Goal: Task Accomplishment & Management: Manage account settings

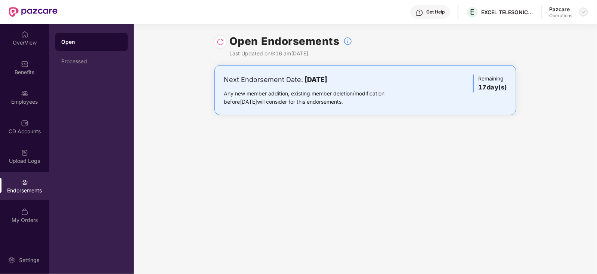
click at [585, 11] on img at bounding box center [584, 12] width 6 height 6
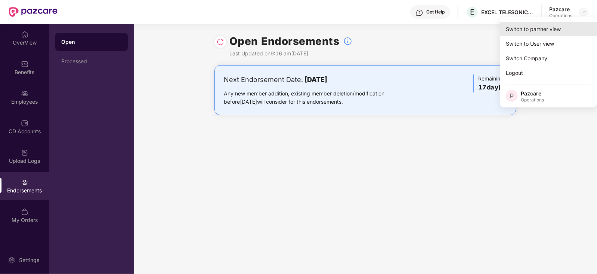
click at [545, 31] on div "Switch to partner view" at bounding box center [548, 29] width 97 height 15
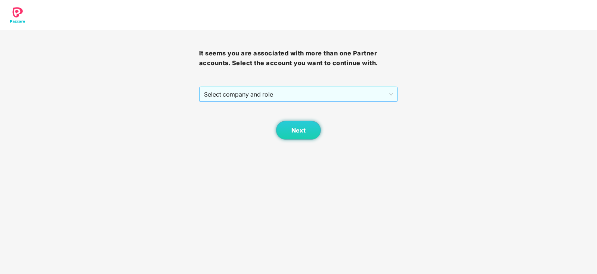
click at [303, 92] on span "Select company and role" at bounding box center [299, 94] width 190 height 14
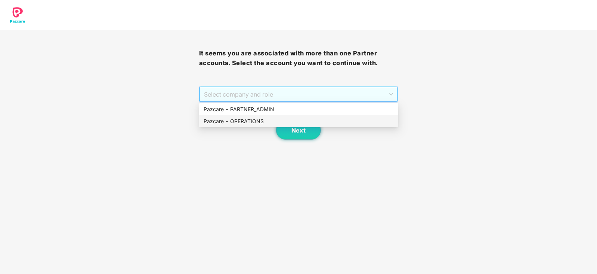
click at [243, 119] on div "Pazcare - OPERATIONS" at bounding box center [299, 121] width 190 height 8
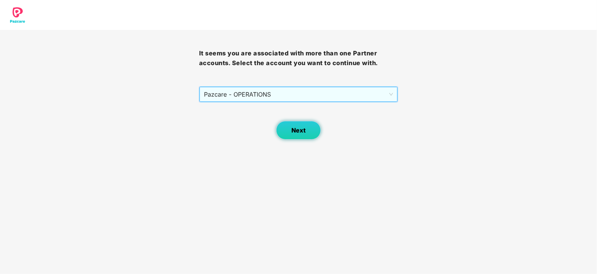
click at [280, 128] on button "Next" at bounding box center [298, 130] width 45 height 19
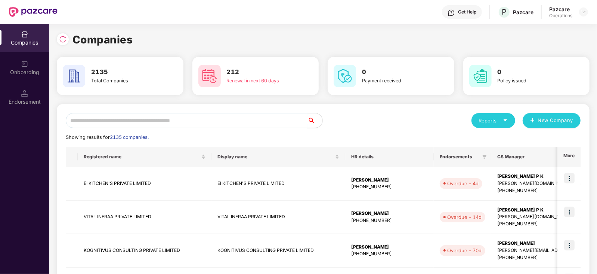
click at [103, 122] on input "text" at bounding box center [187, 120] width 242 height 15
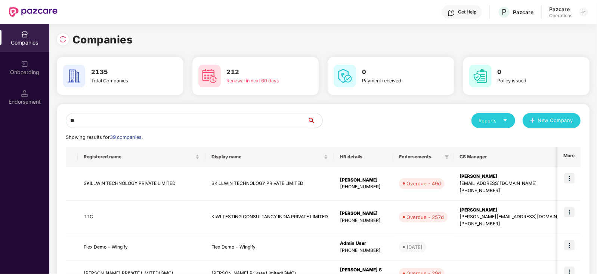
type input "*"
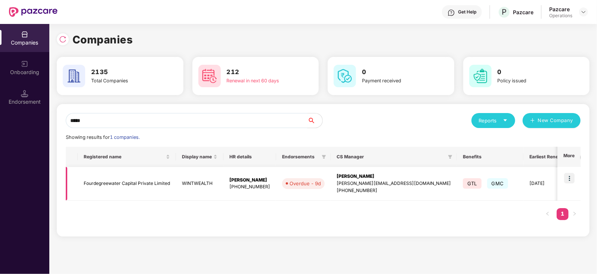
type input "*****"
click at [573, 179] on img at bounding box center [569, 178] width 10 height 10
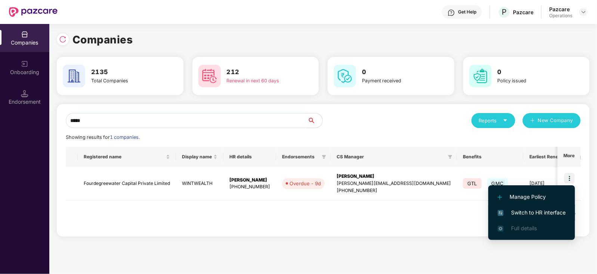
click at [555, 210] on span "Switch to HR interface" at bounding box center [532, 212] width 68 height 8
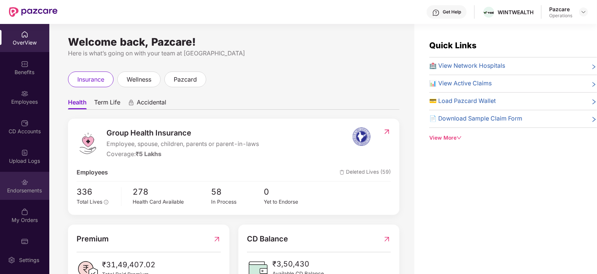
click at [26, 197] on div "Endorsements" at bounding box center [24, 186] width 49 height 28
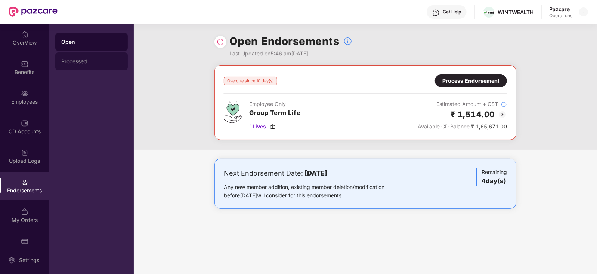
click at [92, 62] on div "Processed" at bounding box center [91, 61] width 61 height 6
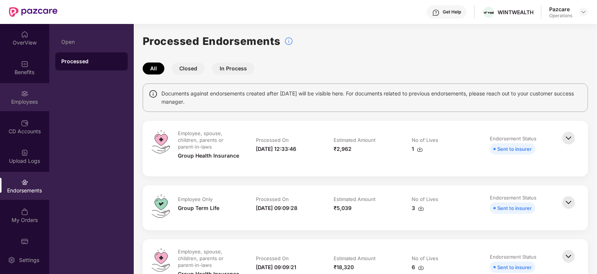
click at [18, 98] on div "Employees" at bounding box center [24, 101] width 49 height 7
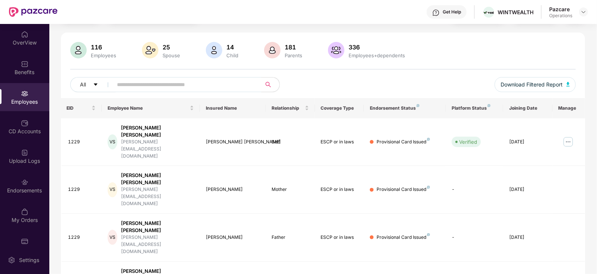
scroll to position [46, 0]
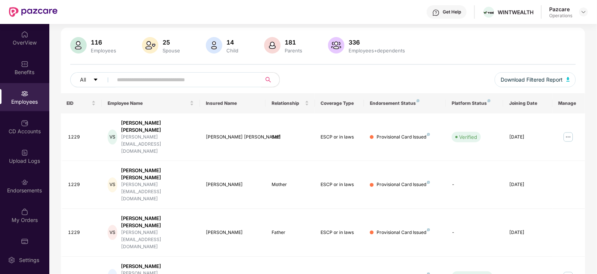
click at [589, 10] on header "Get Help WINTWEALTH Pazcare Operations" at bounding box center [298, 12] width 597 height 24
click at [585, 11] on img at bounding box center [584, 12] width 6 height 6
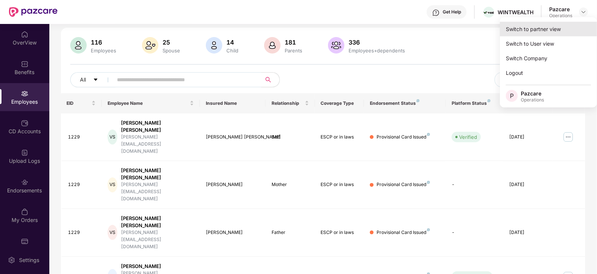
click at [552, 30] on div "Switch to partner view" at bounding box center [548, 29] width 97 height 15
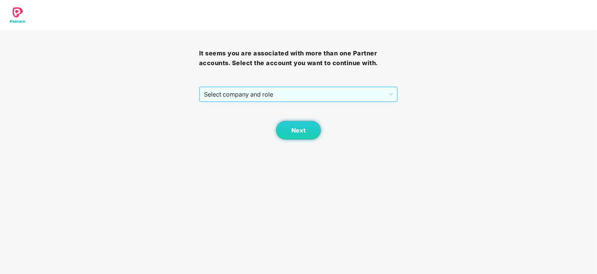
click at [295, 95] on span "Select company and role" at bounding box center [299, 94] width 190 height 14
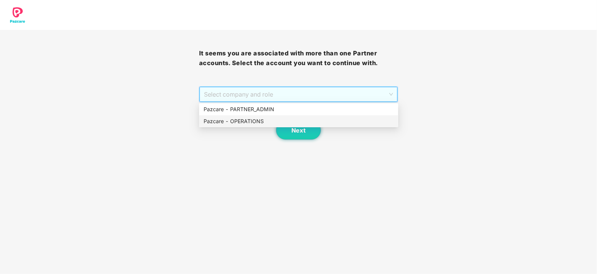
click at [253, 123] on div "Pazcare - OPERATIONS" at bounding box center [299, 121] width 190 height 8
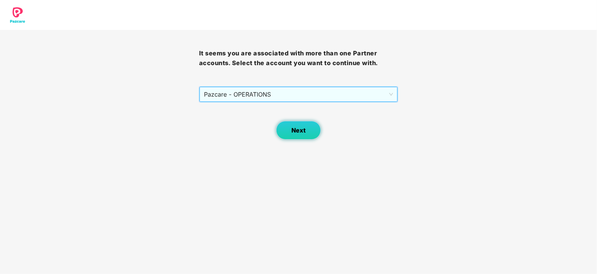
click at [288, 133] on button "Next" at bounding box center [298, 130] width 45 height 19
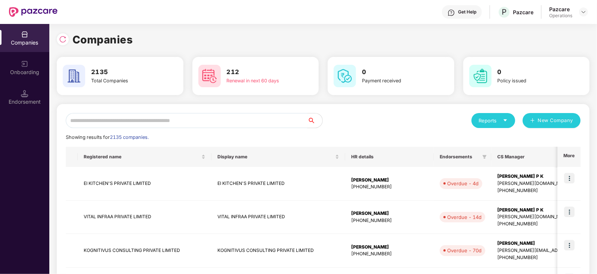
drag, startPoint x: 144, startPoint y: 117, endPoint x: 140, endPoint y: 125, distance: 9.4
click at [144, 118] on input "text" at bounding box center [187, 120] width 242 height 15
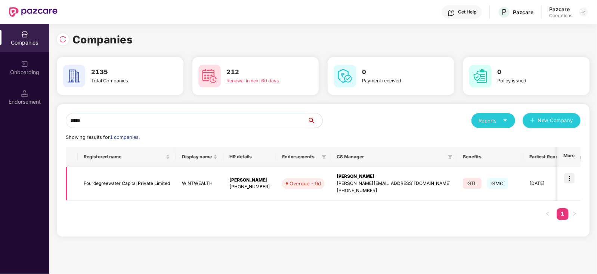
type input "*****"
click at [135, 183] on td "Fourdegreewater Capital Private Limited" at bounding box center [127, 184] width 98 height 34
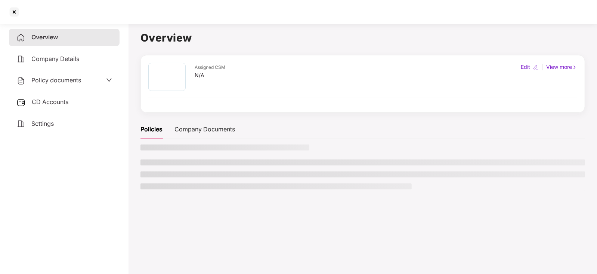
click at [51, 104] on span "CD Accounts" at bounding box center [50, 101] width 37 height 7
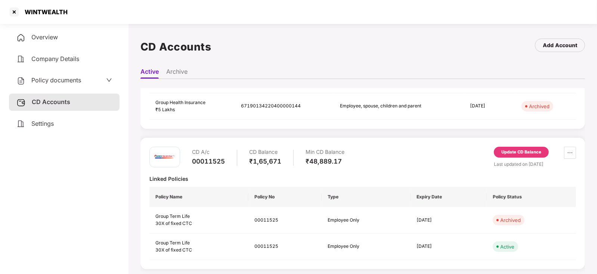
scroll to position [118, 0]
click at [502, 155] on div "Update CD Balance" at bounding box center [521, 150] width 55 height 11
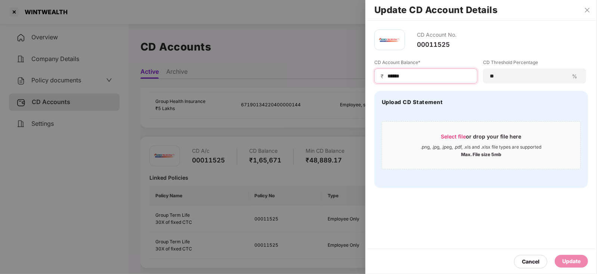
drag, startPoint x: 404, startPoint y: 74, endPoint x: 371, endPoint y: 66, distance: 34.6
click at [371, 64] on div "CD Account No. 00011525 CD Account Balance* ₹ ****** CD Threshold Percentage **…" at bounding box center [482, 109] width 232 height 176
paste input
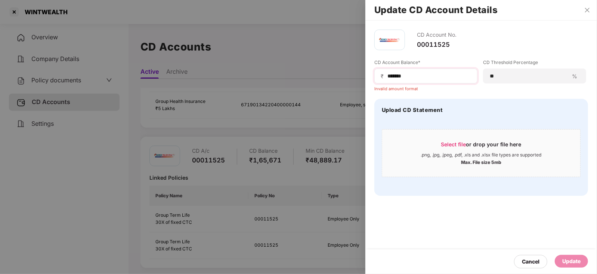
click at [386, 78] on span "₹" at bounding box center [384, 76] width 6 height 7
click at [388, 78] on input "******" at bounding box center [429, 76] width 84 height 8
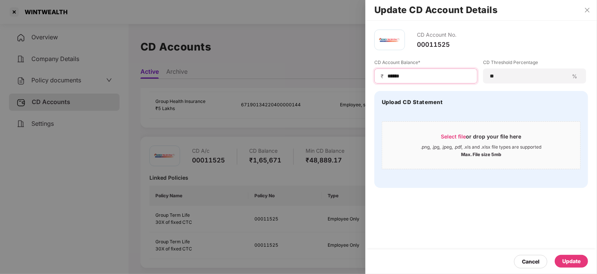
type input "******"
click at [574, 257] on div "Update" at bounding box center [572, 261] width 18 height 8
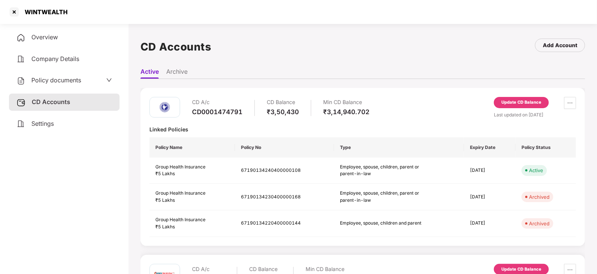
click at [79, 82] on span "Policy documents" at bounding box center [56, 79] width 50 height 7
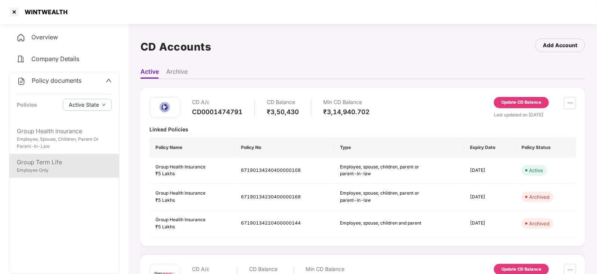
click at [71, 158] on div "Group Term Life" at bounding box center [64, 161] width 95 height 9
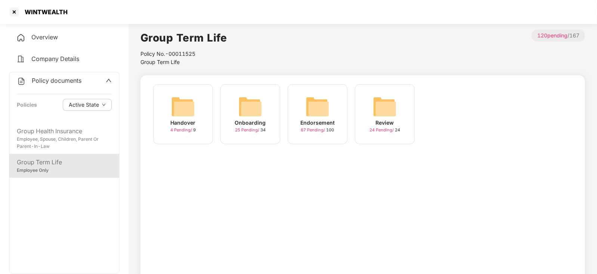
click at [313, 105] on img at bounding box center [318, 107] width 24 height 24
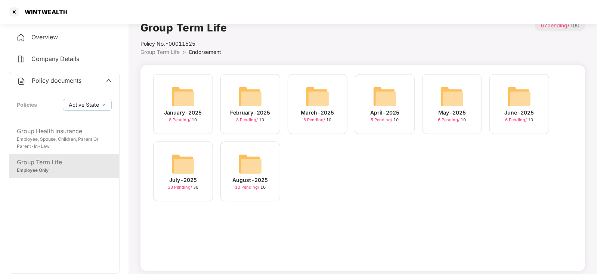
scroll to position [20, 0]
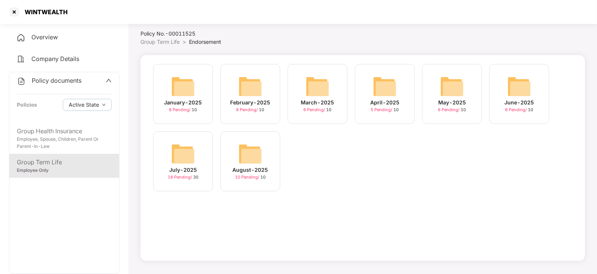
click at [239, 157] on img at bounding box center [250, 154] width 24 height 24
click at [177, 154] on img at bounding box center [183, 154] width 24 height 24
click at [254, 147] on img at bounding box center [250, 154] width 24 height 24
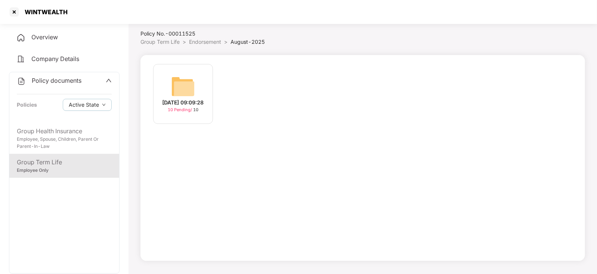
click at [187, 78] on img at bounding box center [183, 86] width 24 height 24
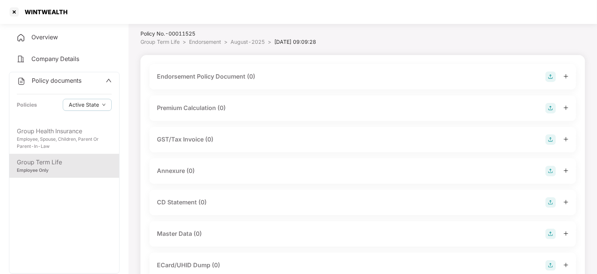
click at [550, 76] on img at bounding box center [551, 76] width 10 height 10
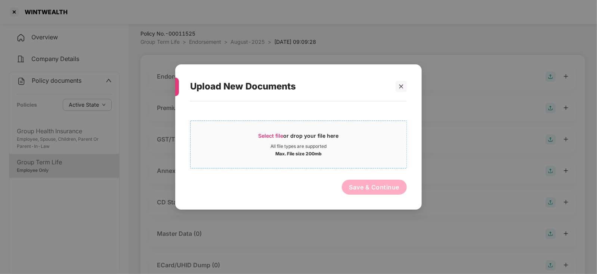
click at [278, 135] on span "Select file" at bounding box center [271, 135] width 25 height 6
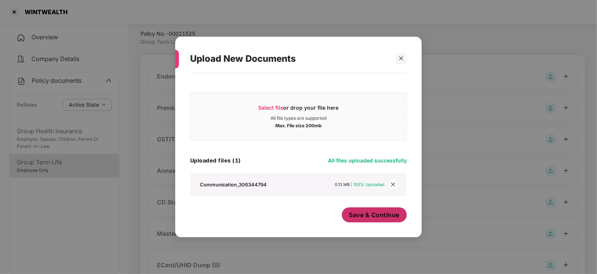
click at [368, 218] on span "Save & Continue" at bounding box center [375, 214] width 50 height 8
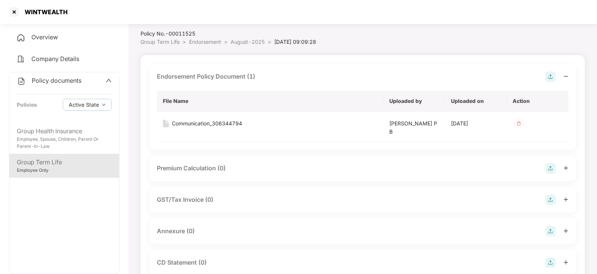
click at [551, 168] on img at bounding box center [551, 168] width 10 height 10
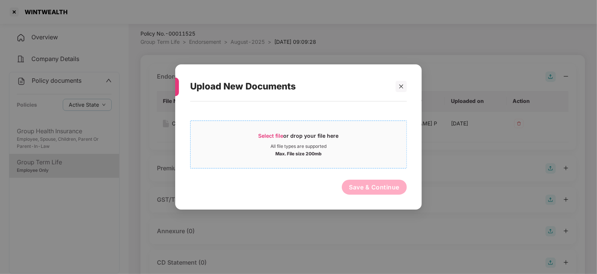
click at [274, 137] on span "Select file" at bounding box center [271, 135] width 25 height 6
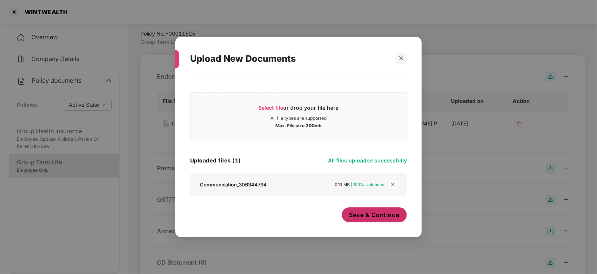
click at [364, 219] on button "Save & Continue" at bounding box center [374, 214] width 65 height 15
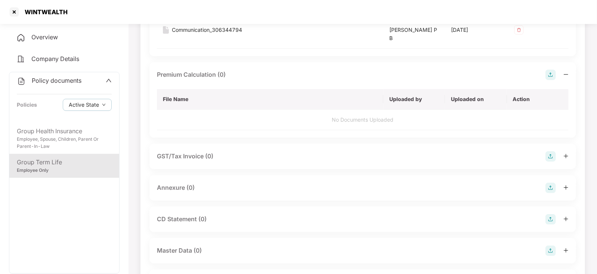
scroll to position [114, 0]
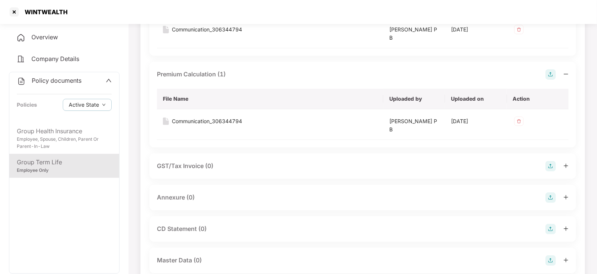
click at [550, 197] on img at bounding box center [551, 197] width 10 height 10
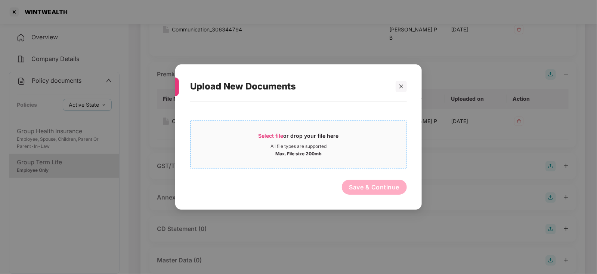
click at [266, 138] on span "Select file" at bounding box center [271, 135] width 25 height 6
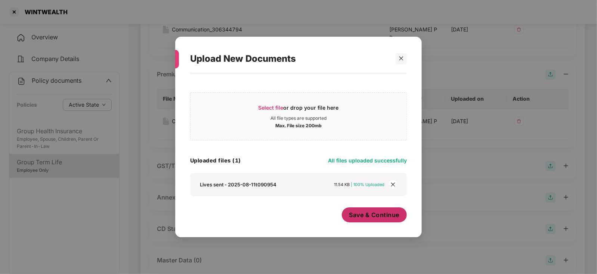
click at [374, 220] on button "Save & Continue" at bounding box center [374, 214] width 65 height 15
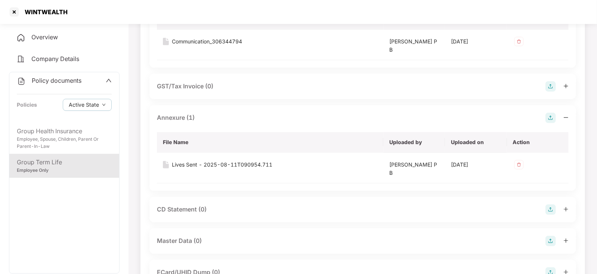
scroll to position [207, 0]
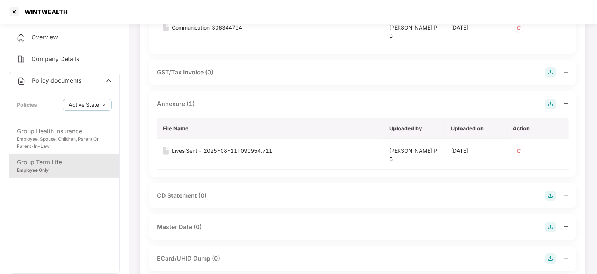
click at [551, 227] on img at bounding box center [551, 227] width 10 height 10
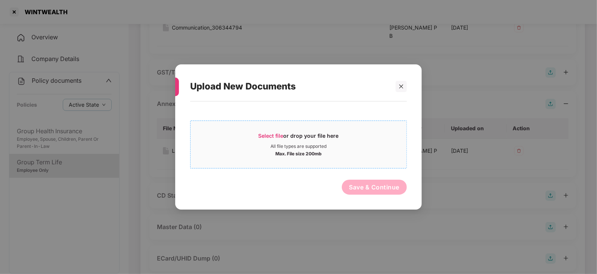
click at [267, 129] on span "Select file or drop your file here All file types are supported Max. File size …" at bounding box center [299, 144] width 216 height 36
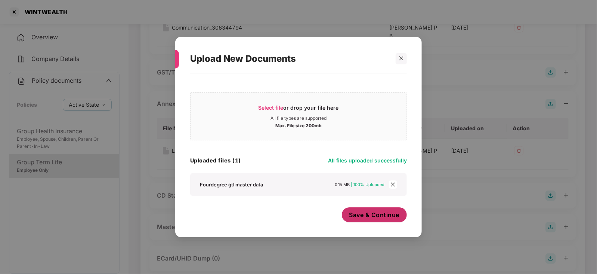
click at [358, 221] on button "Save & Continue" at bounding box center [374, 214] width 65 height 15
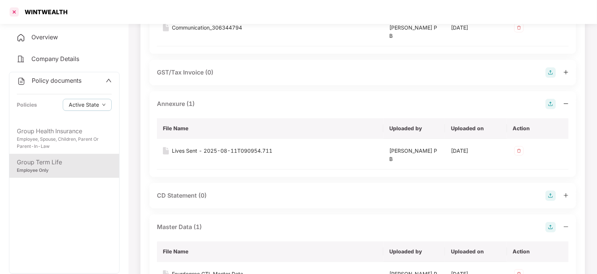
click at [9, 9] on div at bounding box center [14, 12] width 12 height 12
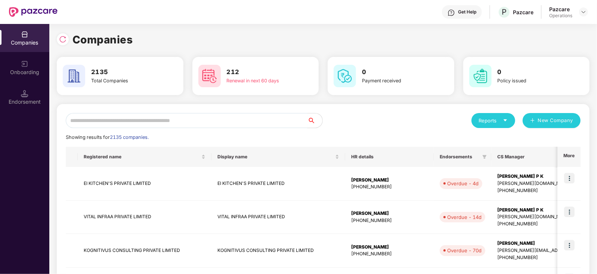
click at [161, 118] on input "text" at bounding box center [187, 120] width 242 height 15
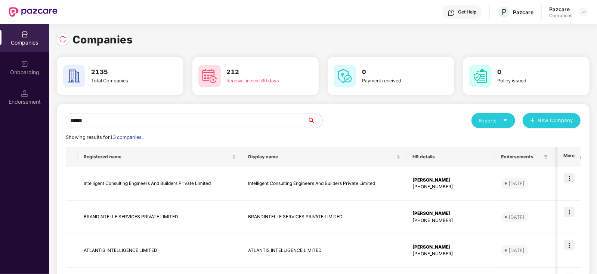
click at [86, 114] on input "******" at bounding box center [187, 120] width 242 height 15
drag, startPoint x: 87, startPoint y: 118, endPoint x: 44, endPoint y: 114, distance: 42.8
click at [44, 114] on div "Companies Onboarding Endorsement Companies 2135 Total Companies 212 Renewal in …" at bounding box center [298, 149] width 597 height 250
paste input "**********"
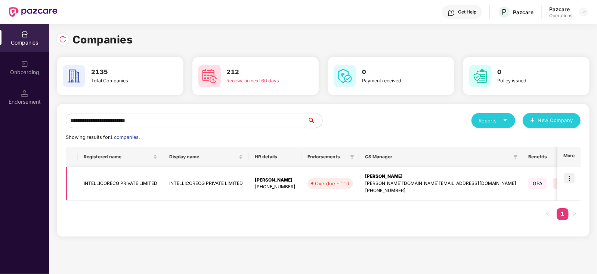
type input "**********"
click at [114, 185] on td "INTELLICORECG PRIVATE LIMITED" at bounding box center [121, 184] width 86 height 34
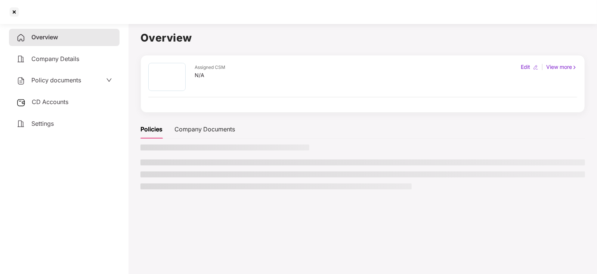
click at [50, 101] on span "CD Accounts" at bounding box center [50, 101] width 37 height 7
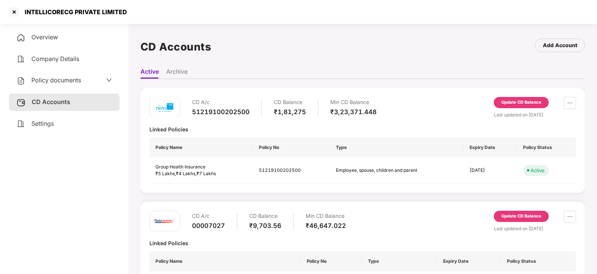
click at [508, 103] on div "Update CD Balance" at bounding box center [522, 102] width 40 height 7
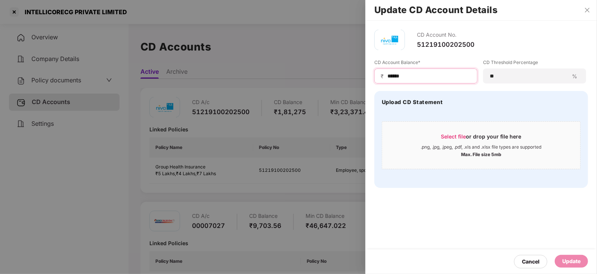
drag, startPoint x: 405, startPoint y: 74, endPoint x: 375, endPoint y: 75, distance: 30.3
click at [375, 75] on div "₹ ******" at bounding box center [426, 75] width 103 height 15
paste input "***"
type input "*********"
click at [572, 264] on div "Update" at bounding box center [572, 261] width 18 height 8
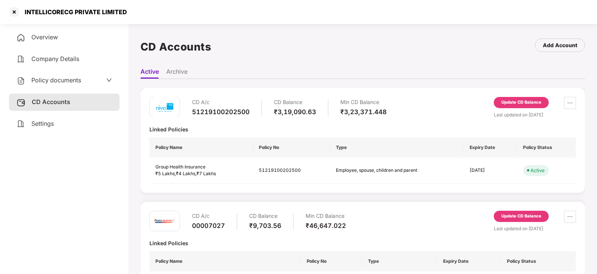
click at [65, 79] on span "Policy documents" at bounding box center [56, 79] width 50 height 7
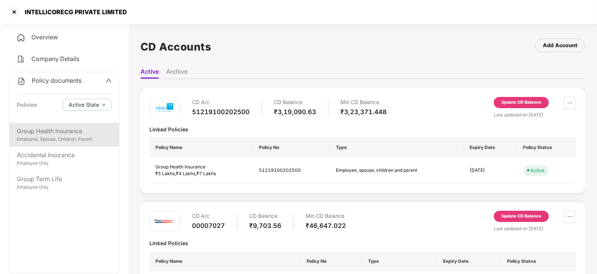
click at [62, 139] on div "Employee, Spouse, Children, Parent" at bounding box center [64, 139] width 95 height 7
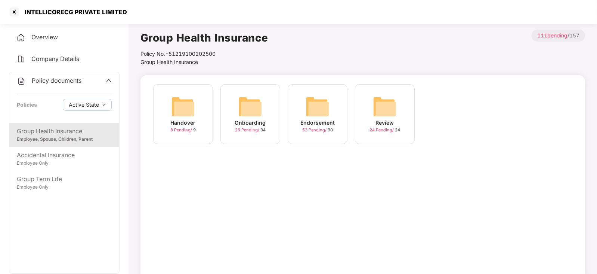
click at [311, 107] on img at bounding box center [318, 107] width 24 height 24
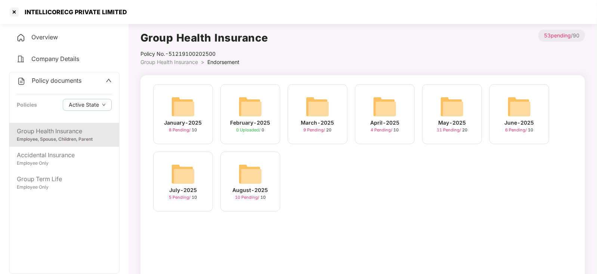
click at [249, 175] on img at bounding box center [250, 174] width 24 height 24
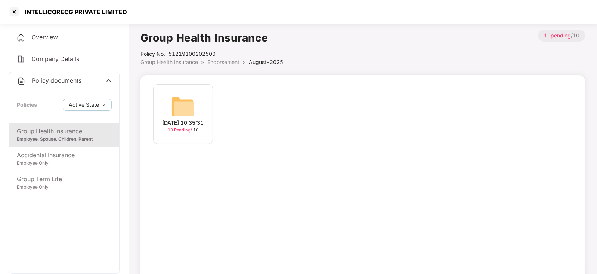
click at [178, 103] on img at bounding box center [183, 107] width 24 height 24
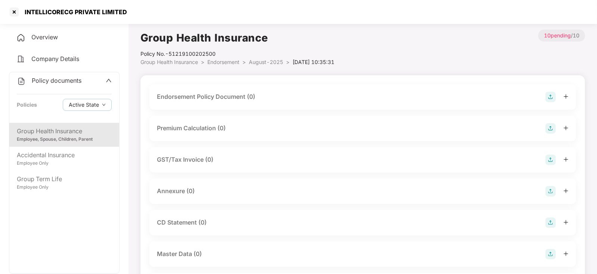
click at [552, 97] on img at bounding box center [551, 97] width 10 height 10
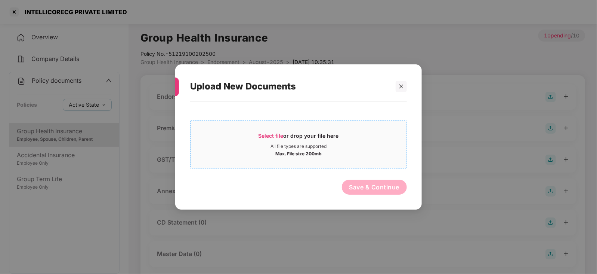
click at [269, 136] on span "Select file" at bounding box center [271, 135] width 25 height 6
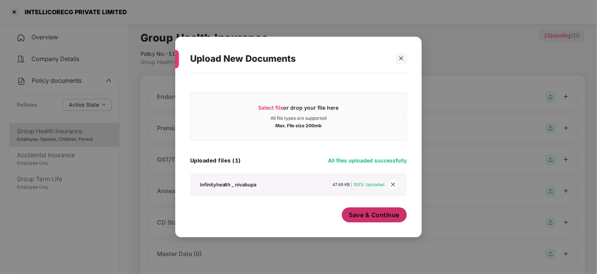
click at [364, 215] on span "Save & Continue" at bounding box center [375, 214] width 50 height 8
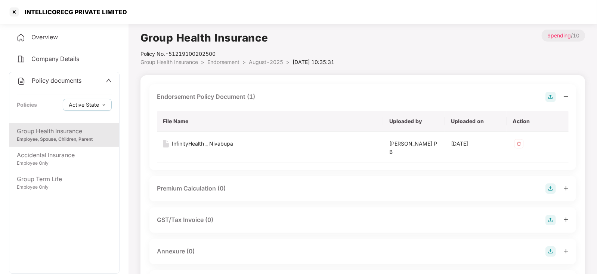
click at [552, 184] on img at bounding box center [551, 188] width 10 height 10
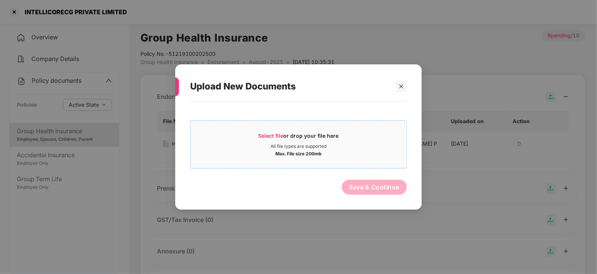
click at [262, 136] on span "Select file" at bounding box center [271, 135] width 25 height 6
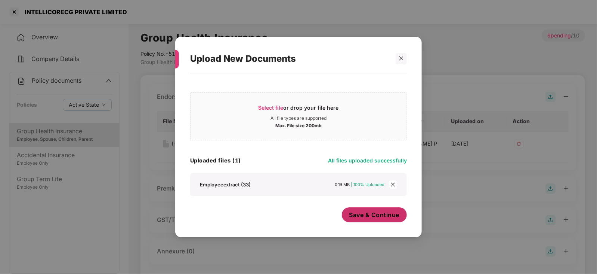
click at [376, 218] on span "Save & Continue" at bounding box center [375, 214] width 50 height 8
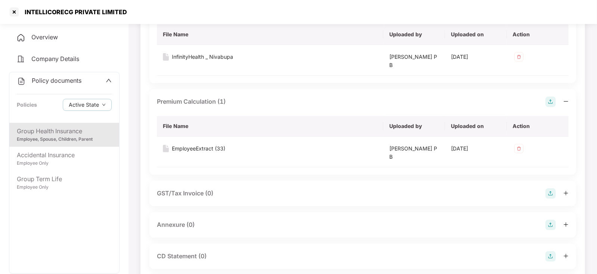
scroll to position [93, 0]
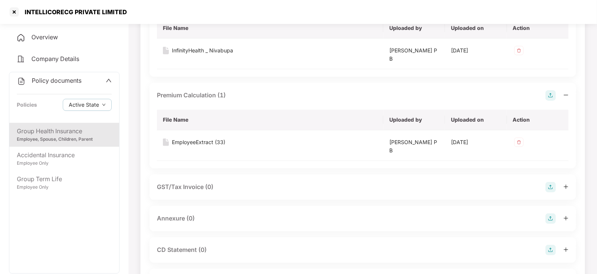
click at [547, 218] on img at bounding box center [551, 218] width 10 height 10
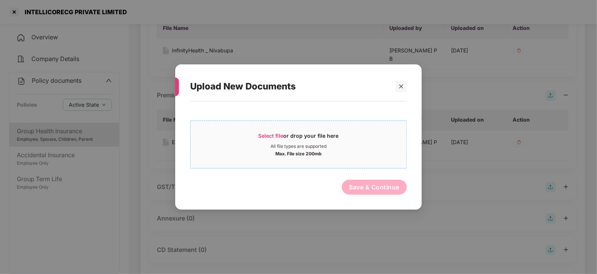
click at [269, 137] on span "Select file" at bounding box center [271, 135] width 25 height 6
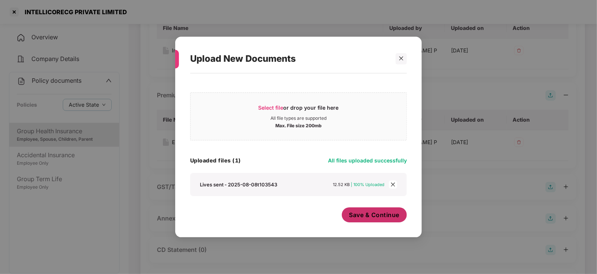
click at [383, 221] on button "Save & Continue" at bounding box center [374, 214] width 65 height 15
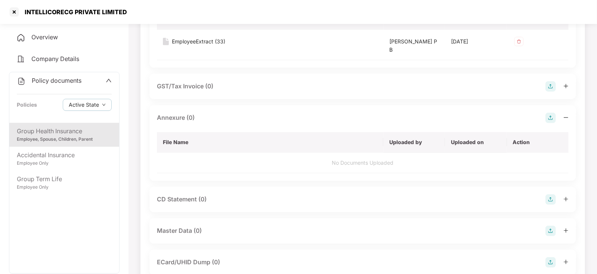
scroll to position [234, 0]
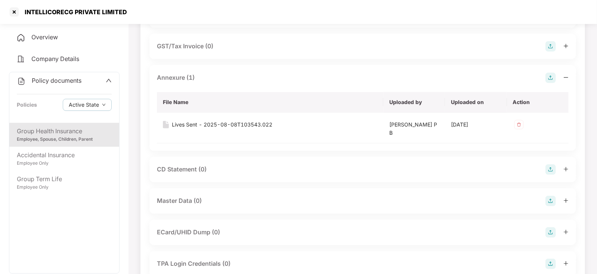
click at [549, 169] on img at bounding box center [551, 169] width 10 height 10
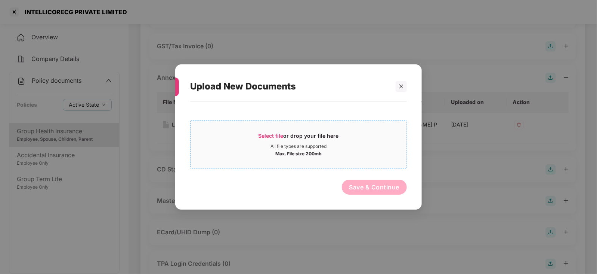
click at [270, 132] on div "Select file or drop your file here" at bounding box center [299, 137] width 80 height 11
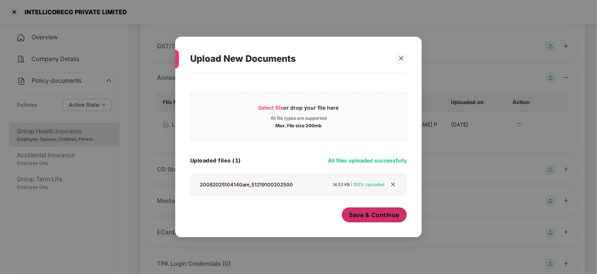
click at [374, 221] on button "Save & Continue" at bounding box center [374, 214] width 65 height 15
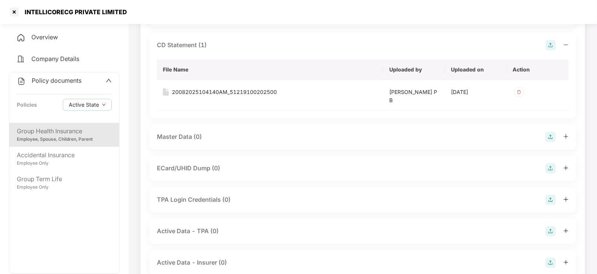
scroll to position [382, 0]
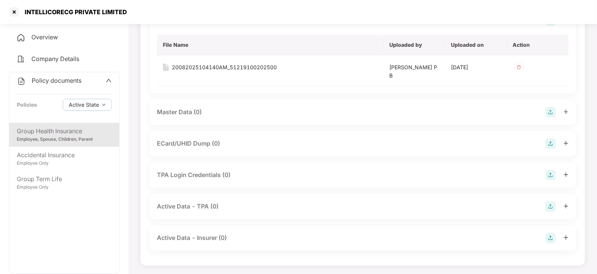
click at [546, 113] on img at bounding box center [551, 112] width 10 height 10
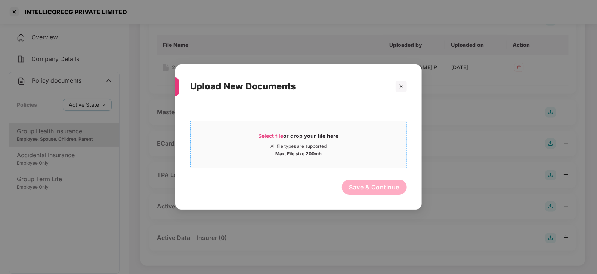
click at [275, 133] on span "Select file" at bounding box center [271, 135] width 25 height 6
click at [279, 132] on span "Select file" at bounding box center [271, 135] width 25 height 6
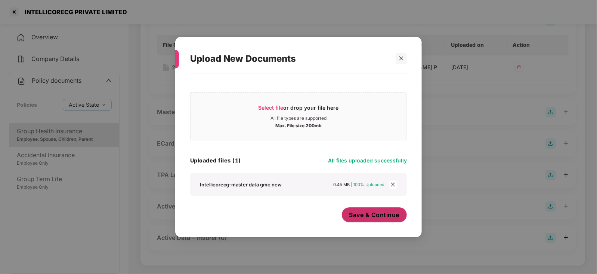
click at [351, 215] on span "Save & Continue" at bounding box center [375, 214] width 50 height 8
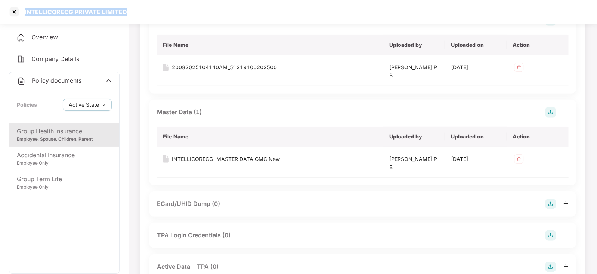
drag, startPoint x: 25, startPoint y: 11, endPoint x: 127, endPoint y: 21, distance: 103.3
click at [129, 21] on div "INTELLICORECG PRIVATE LIMITED" at bounding box center [298, 12] width 597 height 24
copy div "INTELLICORECG PRIVATE LIMITED"
click at [13, 13] on div at bounding box center [14, 12] width 12 height 12
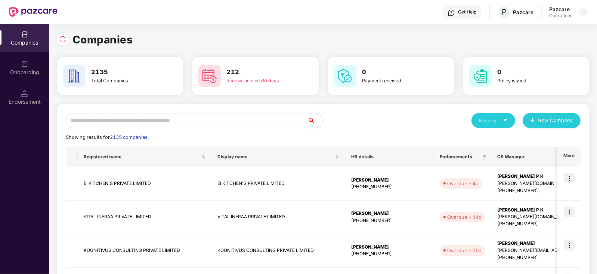
click at [172, 123] on input "text" at bounding box center [187, 120] width 242 height 15
paste input "**********"
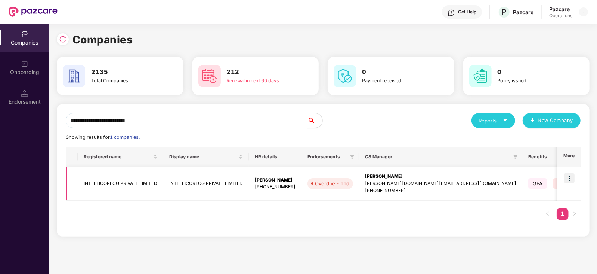
type input "**********"
click at [574, 179] on img at bounding box center [569, 178] width 10 height 10
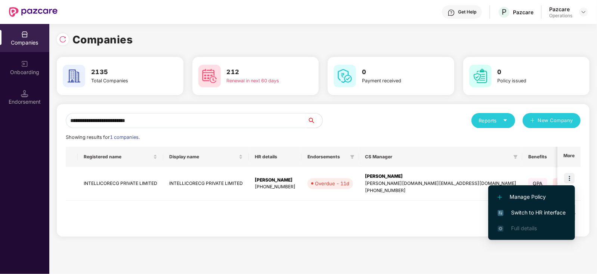
click at [559, 214] on span "Switch to HR interface" at bounding box center [532, 212] width 68 height 8
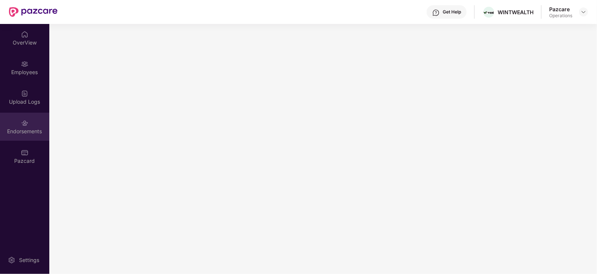
click at [14, 134] on div "Endorsements" at bounding box center [24, 130] width 49 height 7
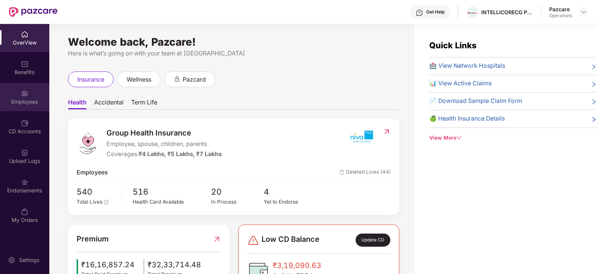
click at [28, 87] on div "Employees" at bounding box center [24, 97] width 49 height 28
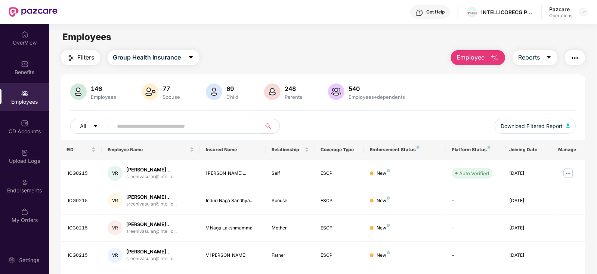
click at [92, 62] on button "Filters" at bounding box center [80, 57] width 39 height 15
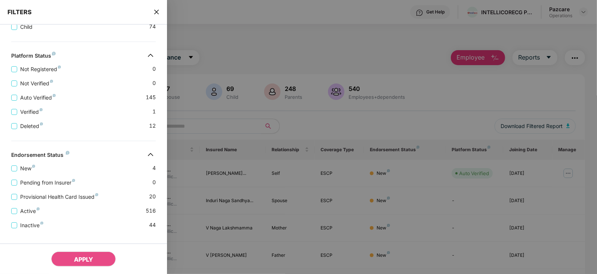
scroll to position [251, 0]
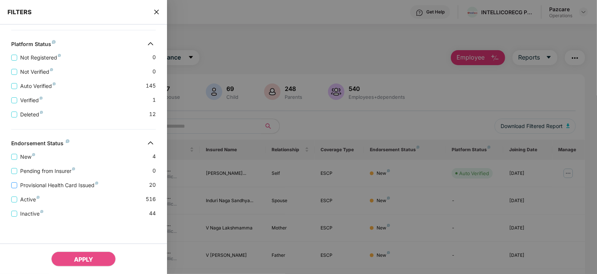
click at [79, 182] on span "Provisional Health Card Issued" at bounding box center [59, 185] width 84 height 8
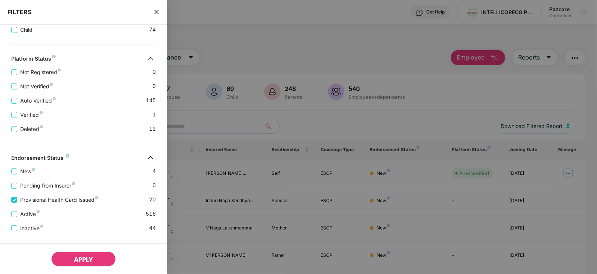
click at [89, 261] on span "APPLY" at bounding box center [83, 258] width 19 height 7
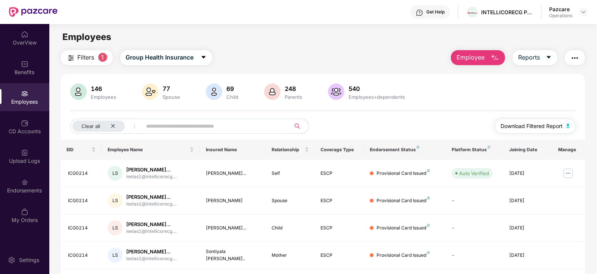
click at [566, 129] on button "Download Filtered Report" at bounding box center [535, 125] width 81 height 15
click at [579, 57] on img "button" at bounding box center [575, 57] width 9 height 9
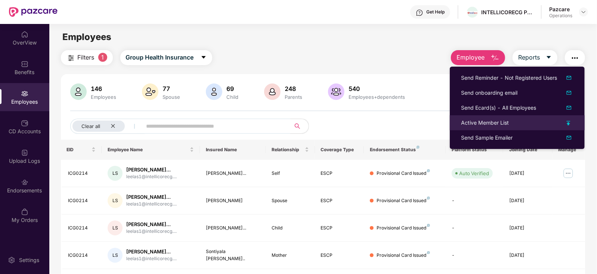
click at [497, 123] on div "Active Member List" at bounding box center [485, 122] width 48 height 8
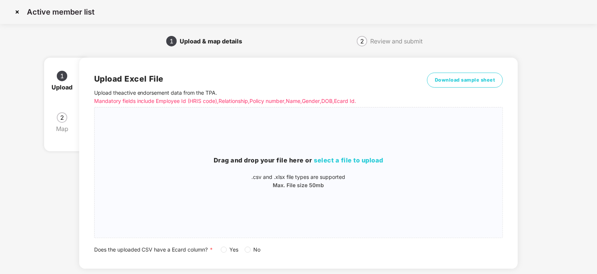
click at [226, 245] on label "Yes" at bounding box center [231, 249] width 21 height 8
click at [346, 160] on span "select a file to upload" at bounding box center [349, 159] width 70 height 7
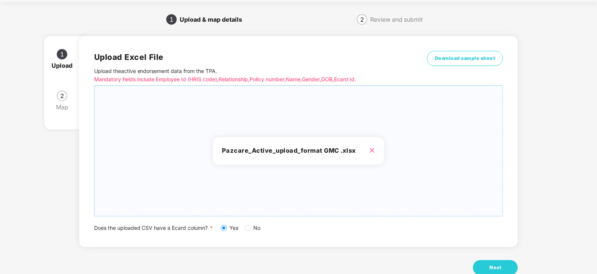
scroll to position [41, 0]
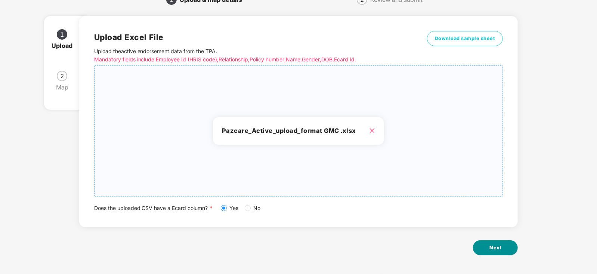
click at [496, 244] on span "Next" at bounding box center [496, 247] width 12 height 7
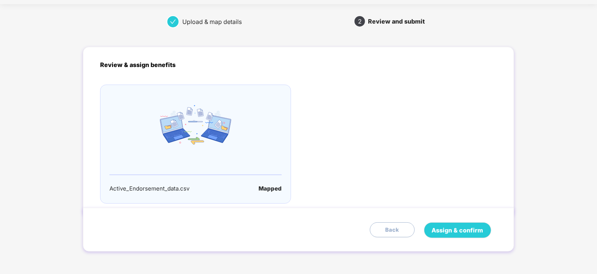
scroll to position [0, 0]
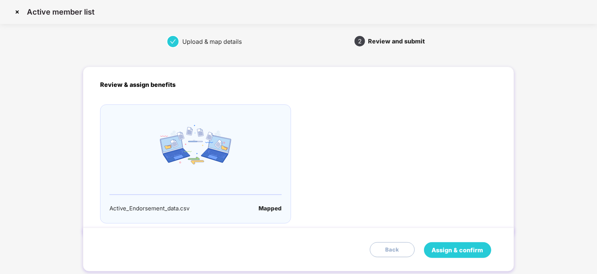
click at [440, 255] on button "Assign & confirm" at bounding box center [457, 250] width 67 height 16
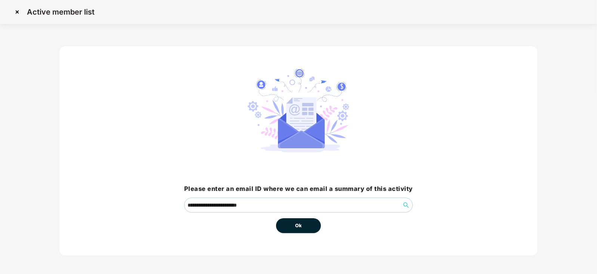
click at [290, 225] on button "Ok" at bounding box center [298, 225] width 45 height 15
click at [299, 225] on span "Ok" at bounding box center [298, 225] width 7 height 7
click at [299, 224] on span "Ok" at bounding box center [298, 225] width 7 height 7
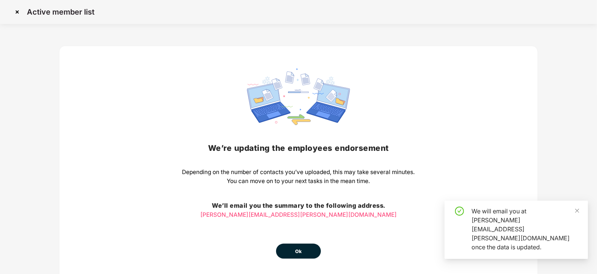
click at [299, 252] on span "Ok" at bounding box center [298, 250] width 7 height 7
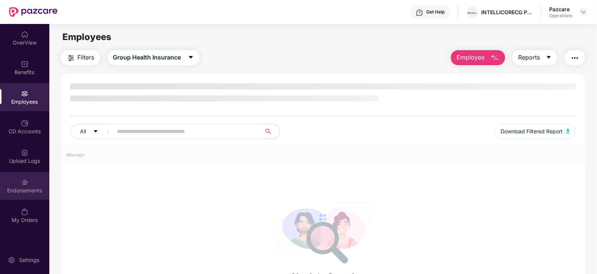
click at [20, 188] on div "Endorsements" at bounding box center [24, 190] width 49 height 7
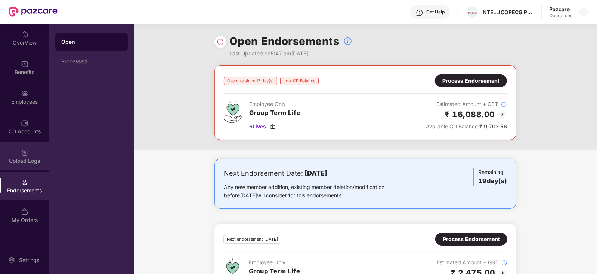
click at [33, 158] on div "Upload Logs" at bounding box center [24, 160] width 49 height 7
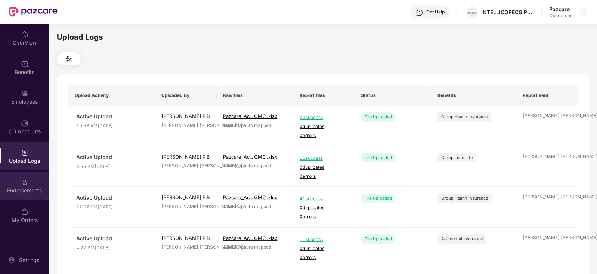
click at [26, 196] on div "Endorsements" at bounding box center [24, 186] width 49 height 28
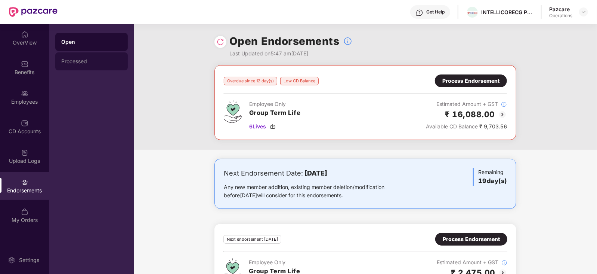
click at [87, 61] on div "Processed" at bounding box center [91, 61] width 61 height 6
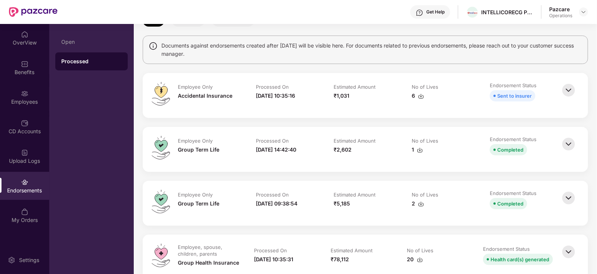
scroll to position [93, 0]
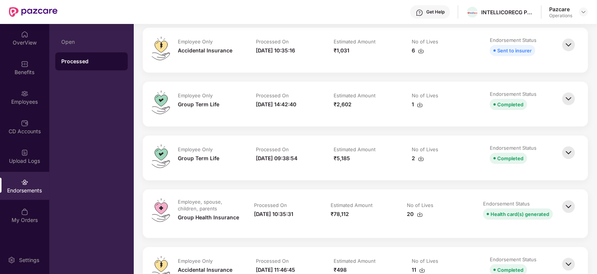
click at [568, 150] on img at bounding box center [569, 152] width 16 height 16
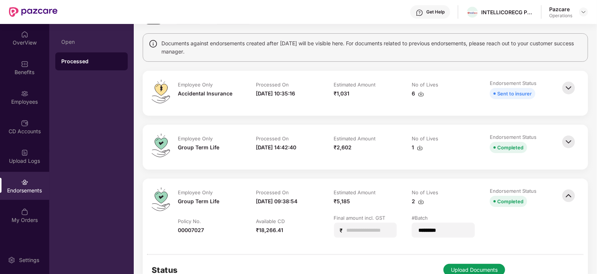
scroll to position [46, 0]
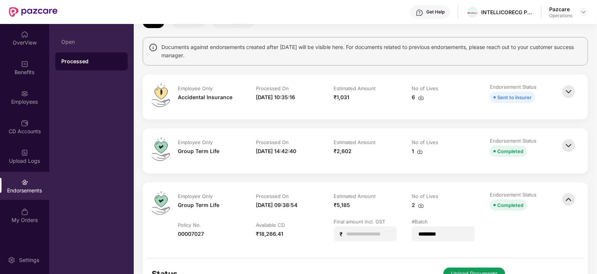
click at [574, 140] on img at bounding box center [569, 145] width 16 height 16
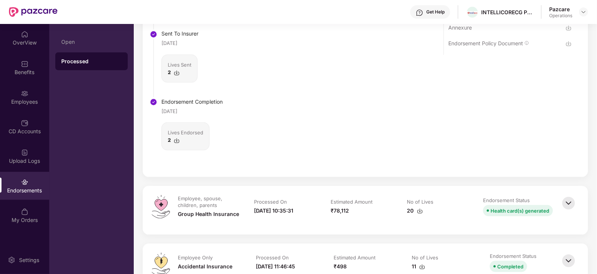
scroll to position [561, 0]
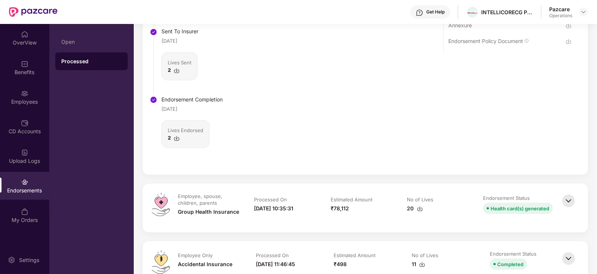
click at [565, 196] on img at bounding box center [569, 201] width 16 height 16
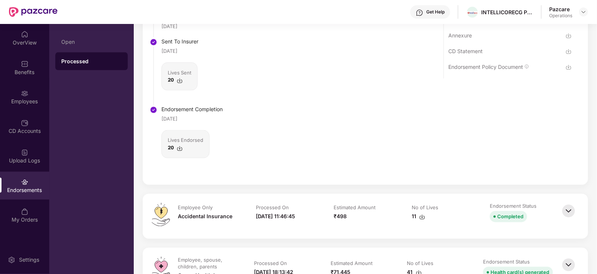
scroll to position [935, 0]
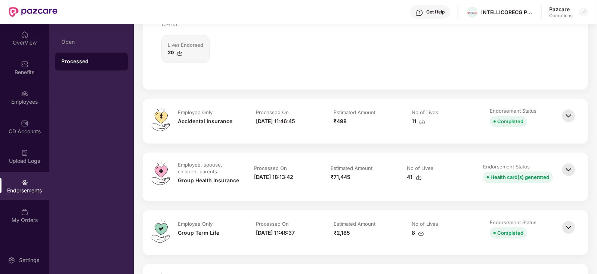
click at [567, 166] on img at bounding box center [569, 169] width 16 height 16
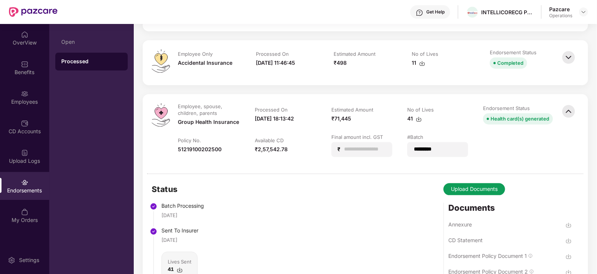
scroll to position [981, 0]
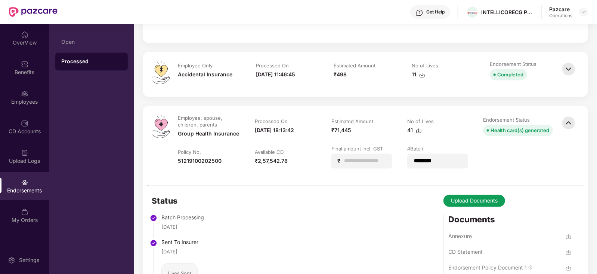
click at [568, 71] on img at bounding box center [569, 69] width 16 height 16
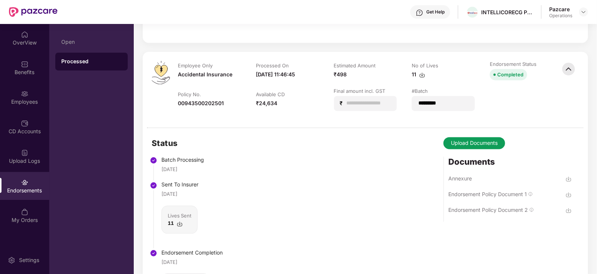
scroll to position [1075, 0]
